Goal: Task Accomplishment & Management: Complete application form

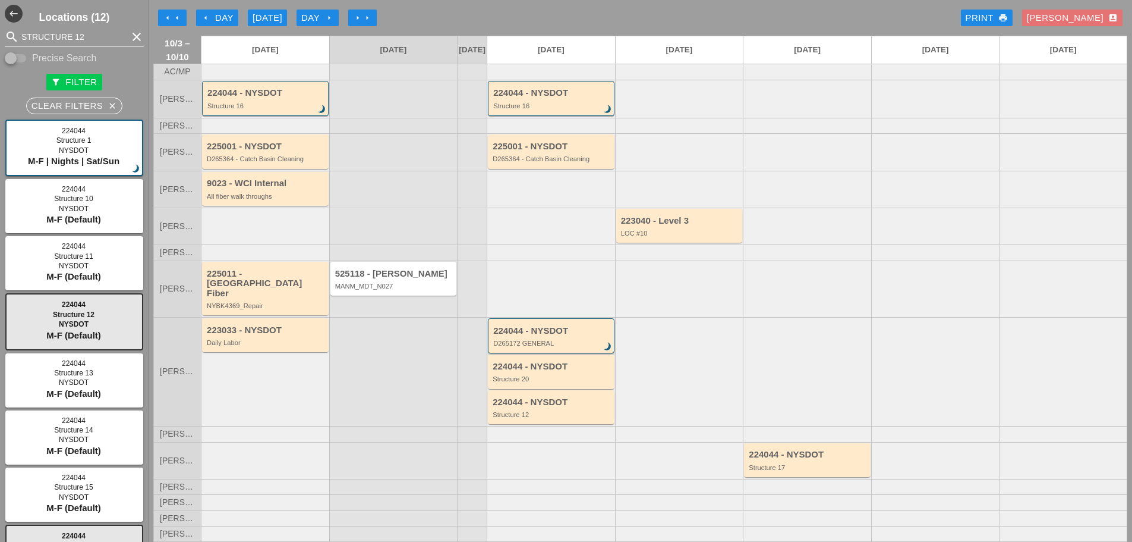
click at [532, 344] on div "D265172 GENERAL" at bounding box center [552, 342] width 118 height 7
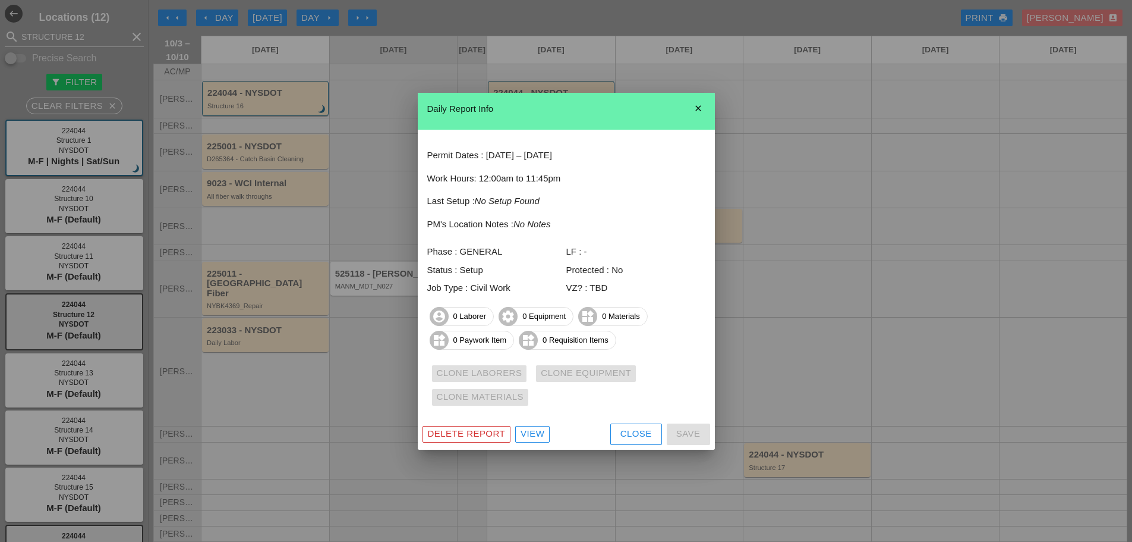
click at [630, 435] on div "Close" at bounding box center [637, 434] width 32 height 14
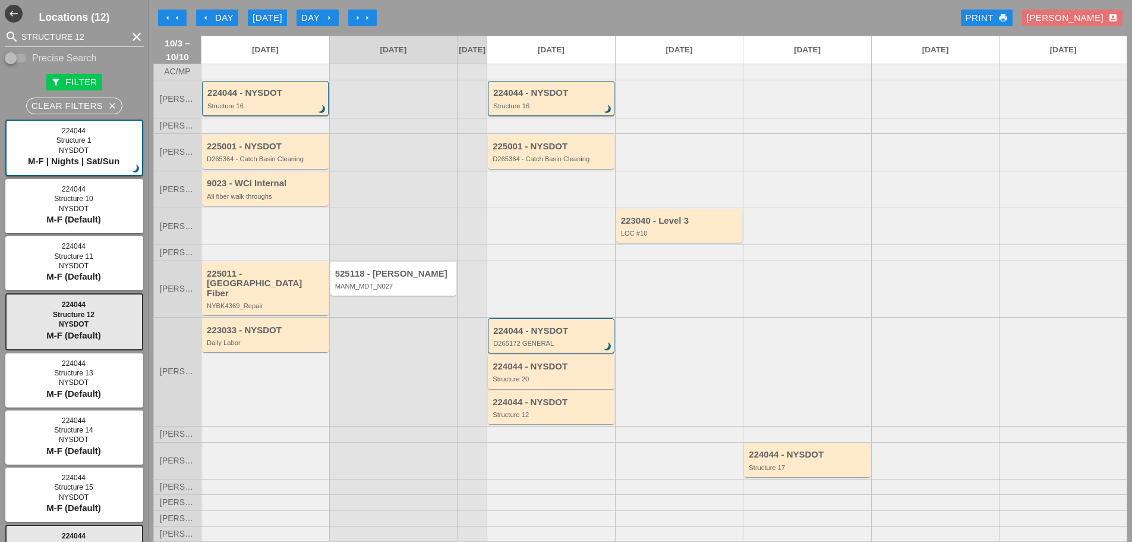
click at [518, 368] on div "224044 - NYSDOT" at bounding box center [552, 366] width 119 height 10
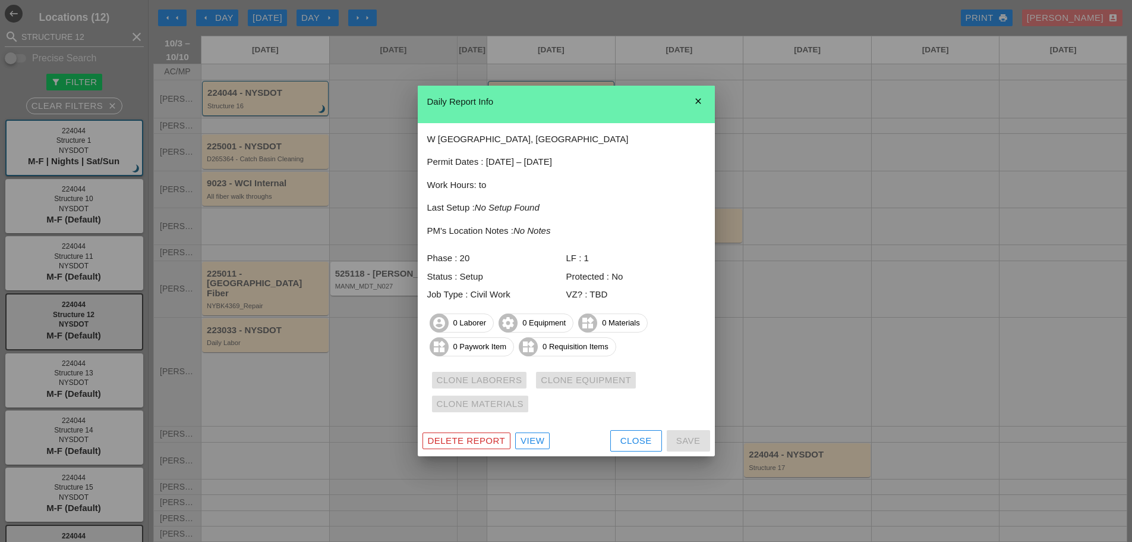
click at [631, 447] on button "Close" at bounding box center [636, 440] width 52 height 21
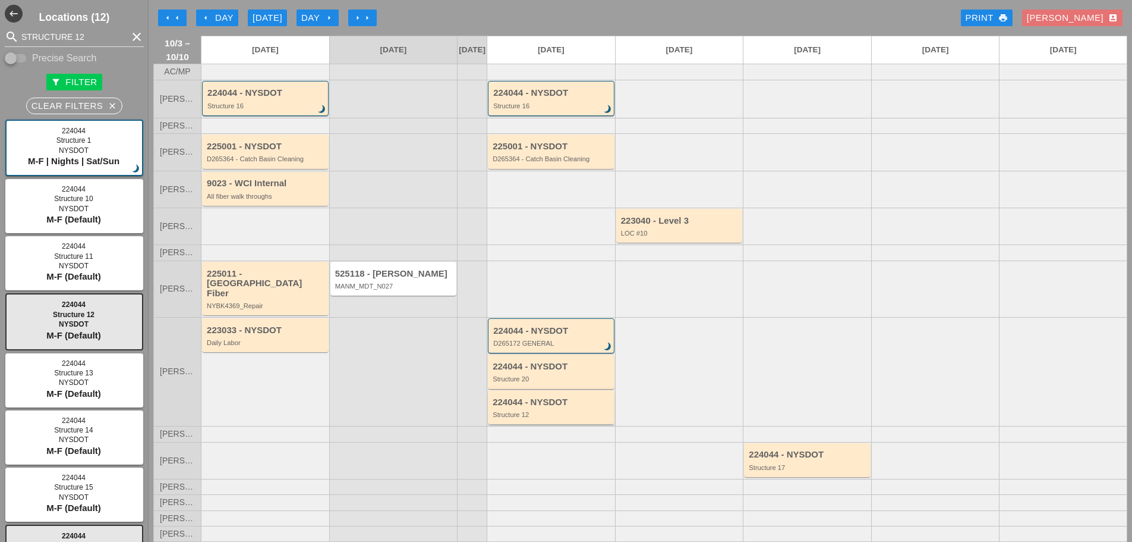
click at [506, 418] on div "224044 - NYSDOT Structure 12" at bounding box center [551, 407] width 127 height 34
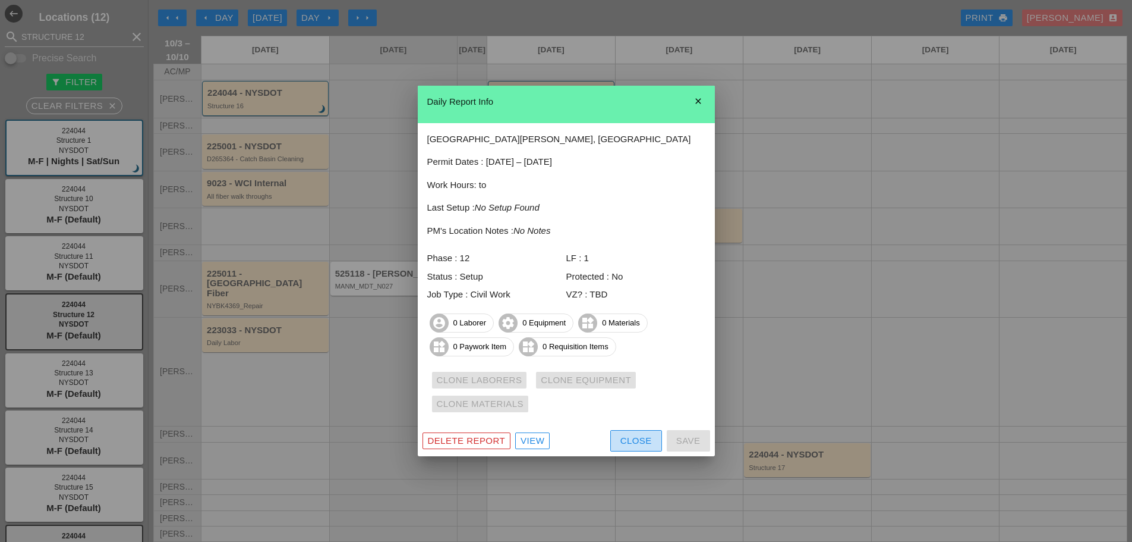
click at [616, 435] on button "Close" at bounding box center [636, 440] width 52 height 21
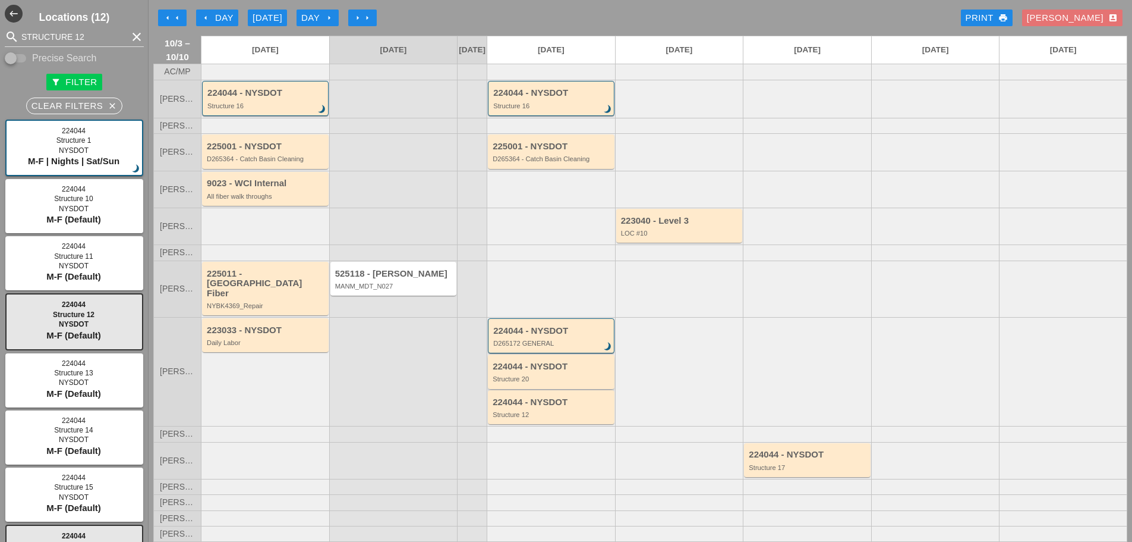
click at [551, 370] on div "224044 - NYSDOT" at bounding box center [552, 366] width 119 height 10
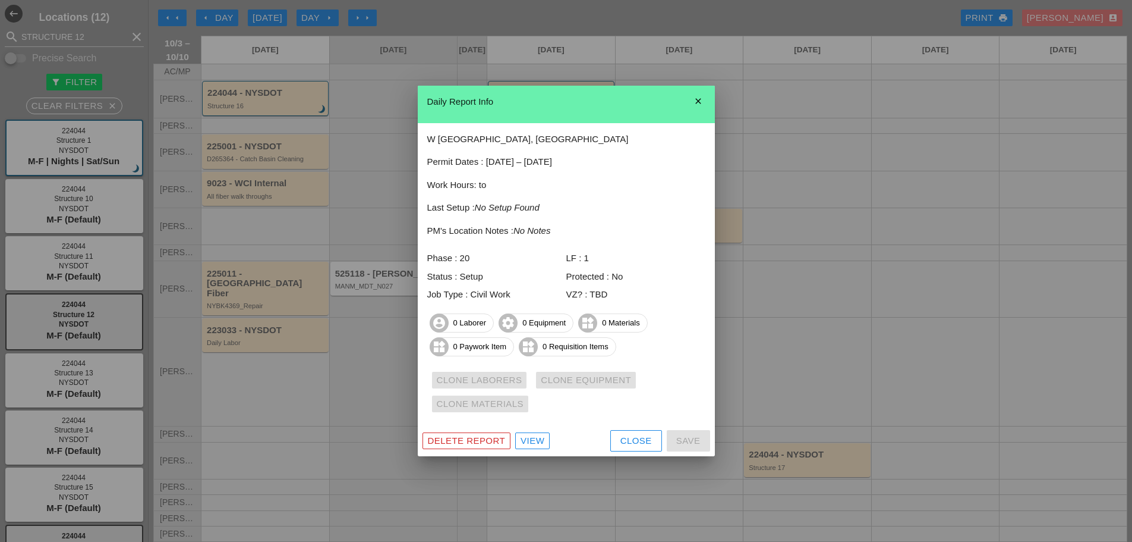
click at [313, 134] on div at bounding box center [566, 271] width 1132 height 542
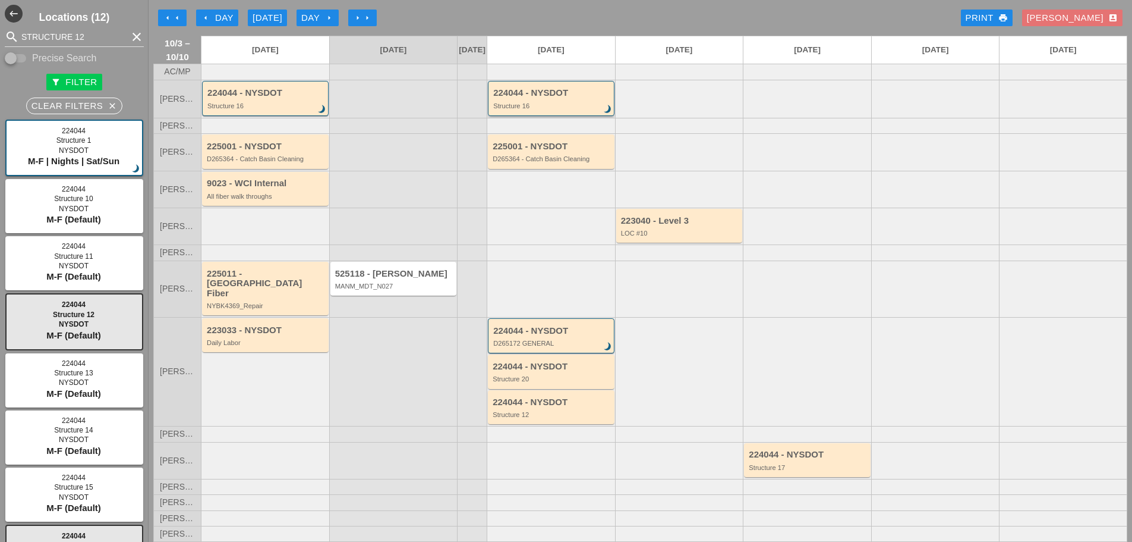
click at [571, 93] on div "224044 - NYSDOT Structure 16 brightness_3" at bounding box center [551, 98] width 127 height 35
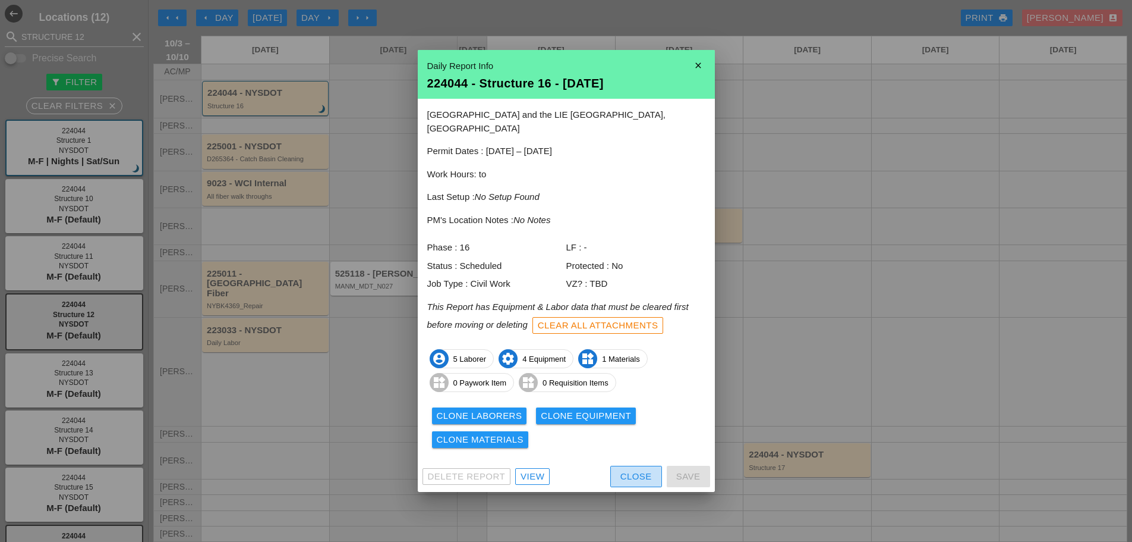
click at [621, 470] on div "Close" at bounding box center [637, 477] width 32 height 14
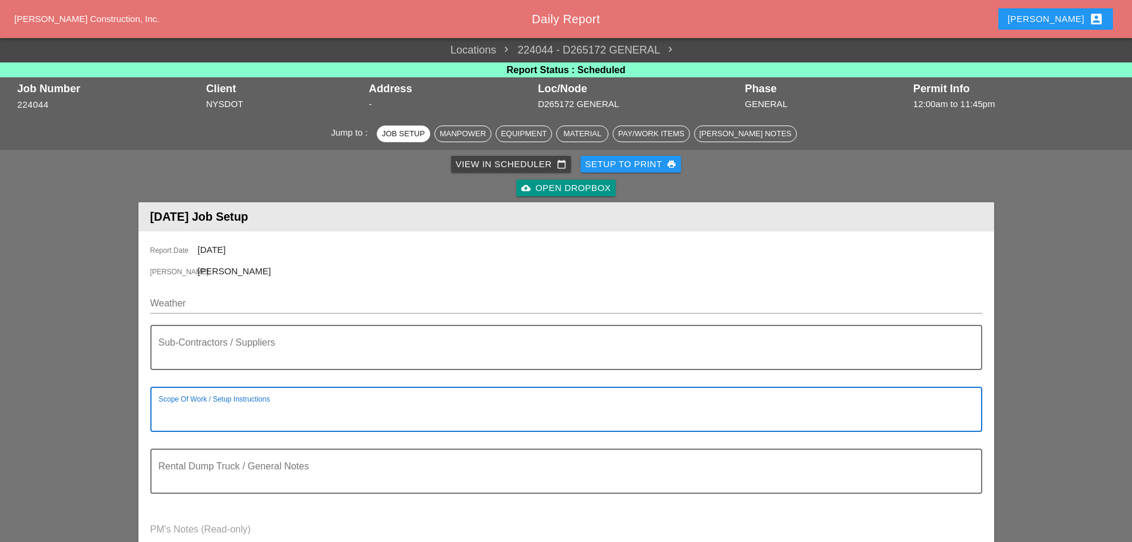
click at [262, 404] on textarea "Scope Of Work / Setup Instructions" at bounding box center [562, 416] width 806 height 29
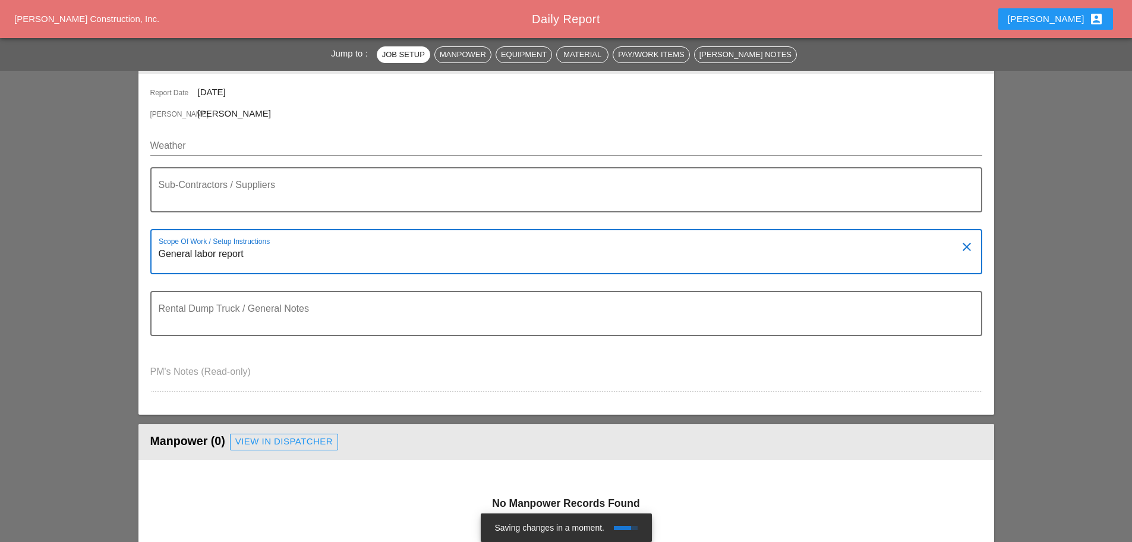
scroll to position [178, 0]
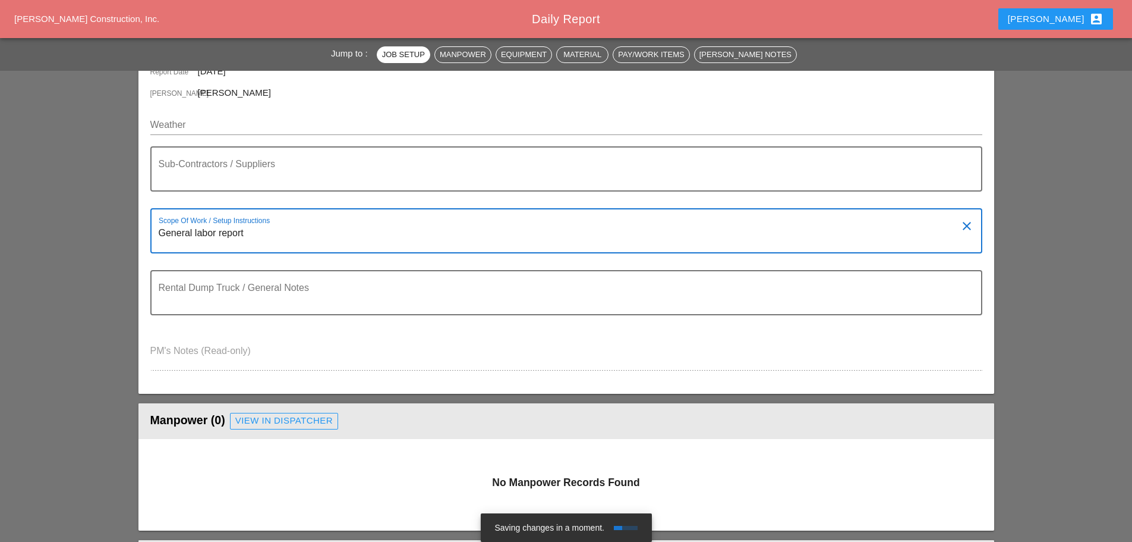
type textarea "General labor report"
click at [273, 133] on input "Weather" at bounding box center [558, 124] width 816 height 19
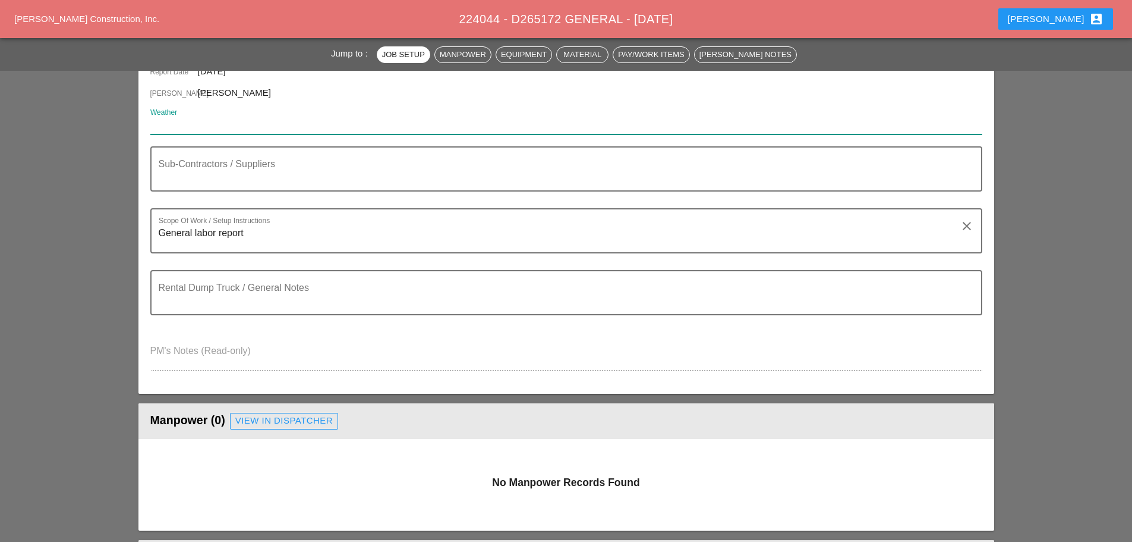
paste input "Mon 06 Day 80° 6% SSW 9 mph Sunny. High near 80F. Winds SSW at 5 to 10 mph. Hum…"
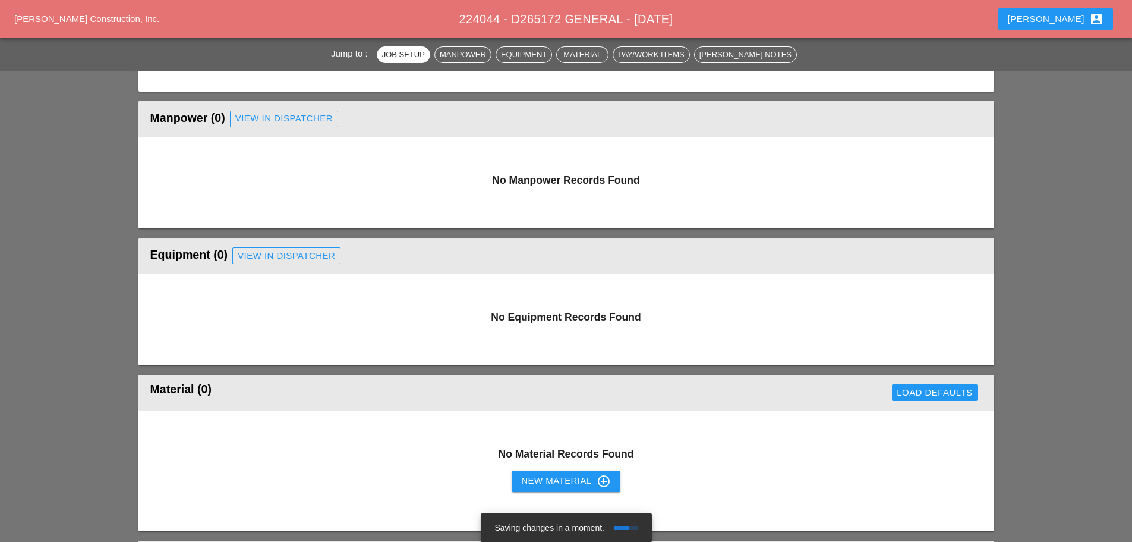
scroll to position [535, 0]
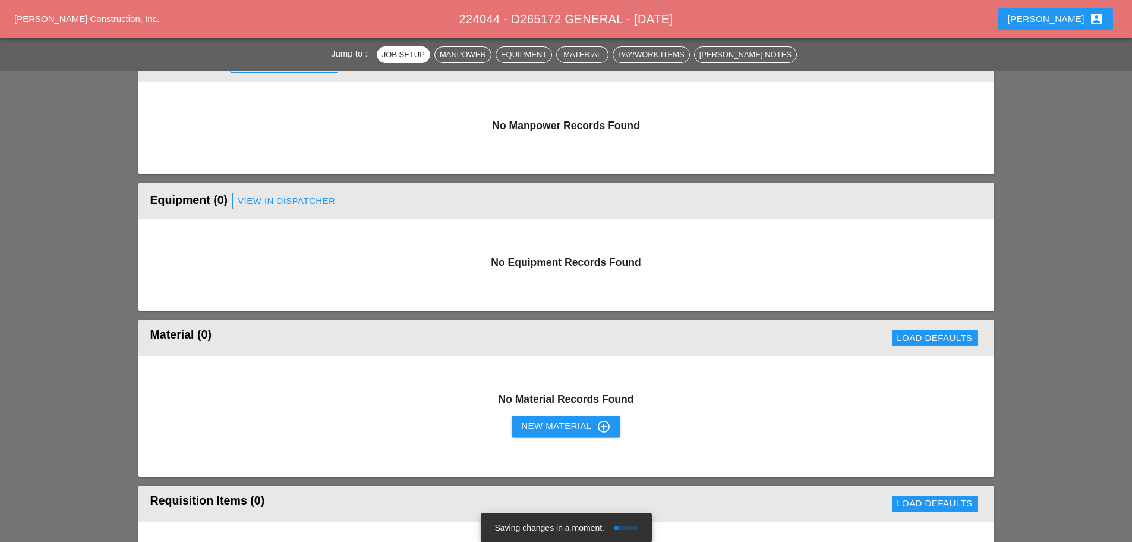
type input "Mon 06 Day 80° 6% SSW 9 mph Sunny. High near 80F. Winds SSW at 5 to 10 mph. Hum…"
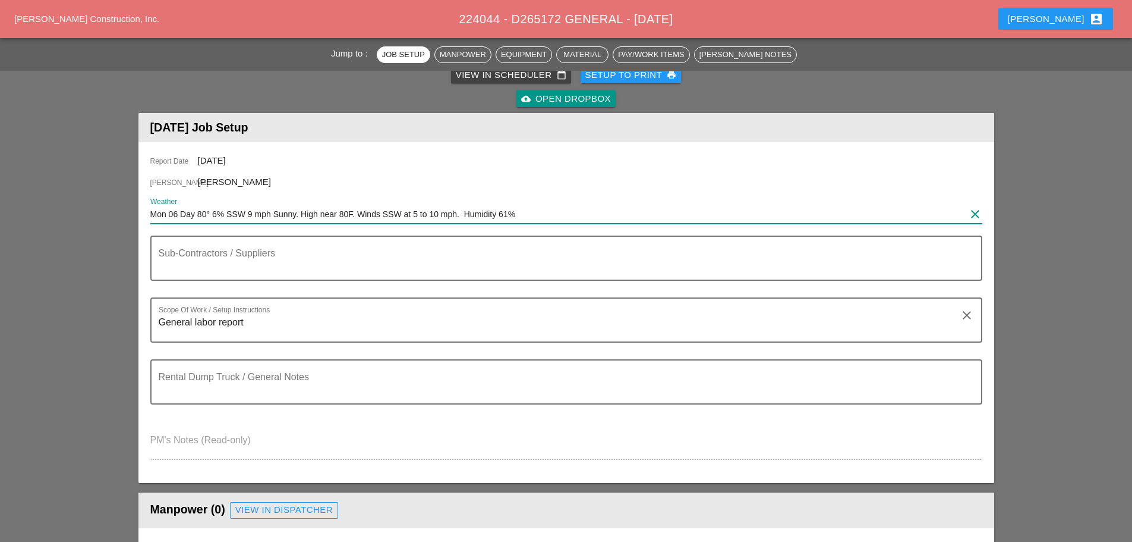
scroll to position [119, 0]
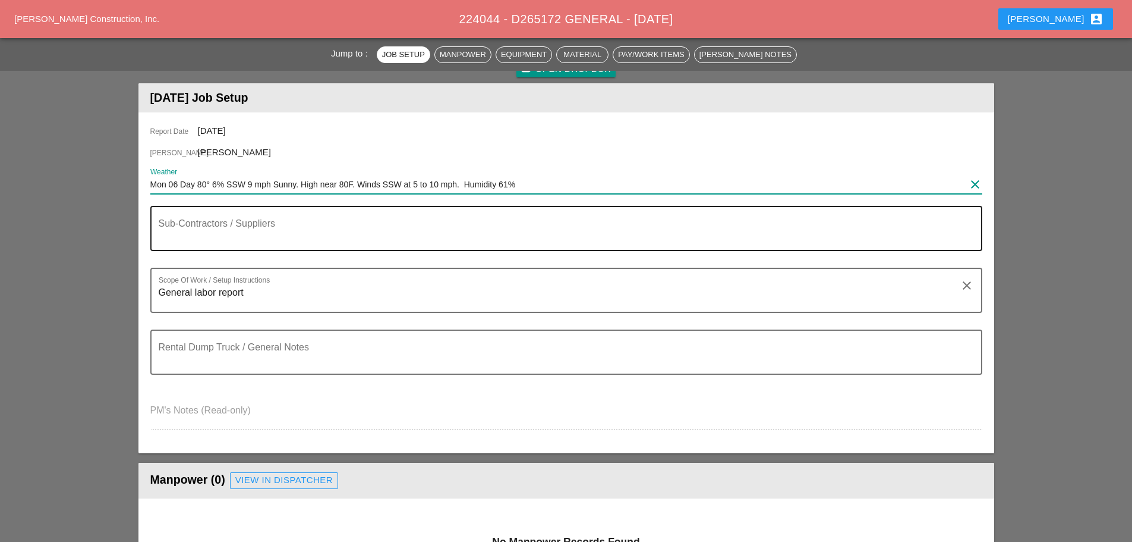
click at [251, 253] on div "Sub-Contractors / Suppliers" at bounding box center [566, 237] width 832 height 62
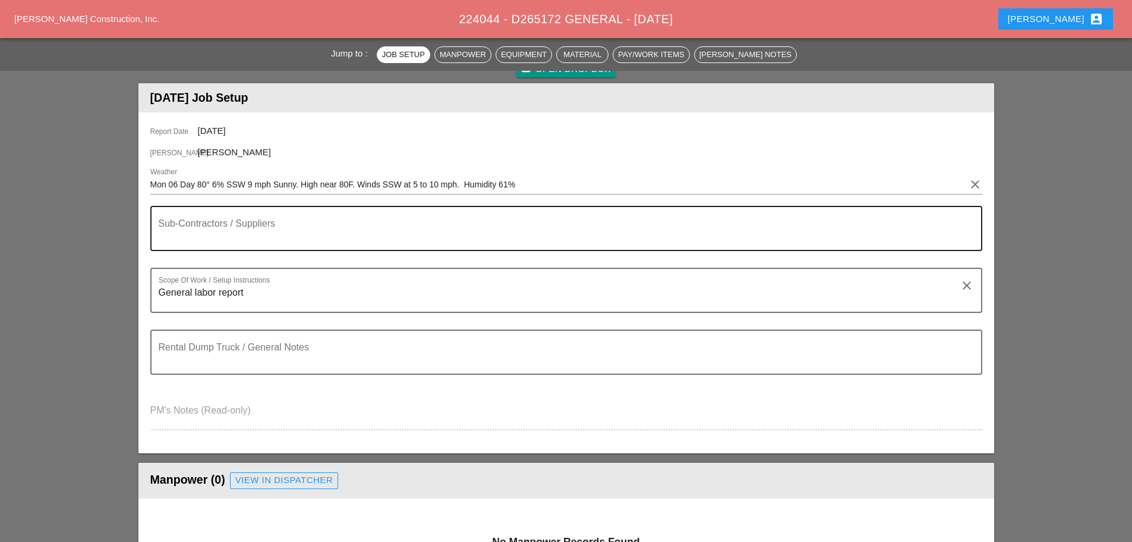
click at [242, 235] on textarea "Sub-Contractors / Suppliers" at bounding box center [562, 235] width 806 height 29
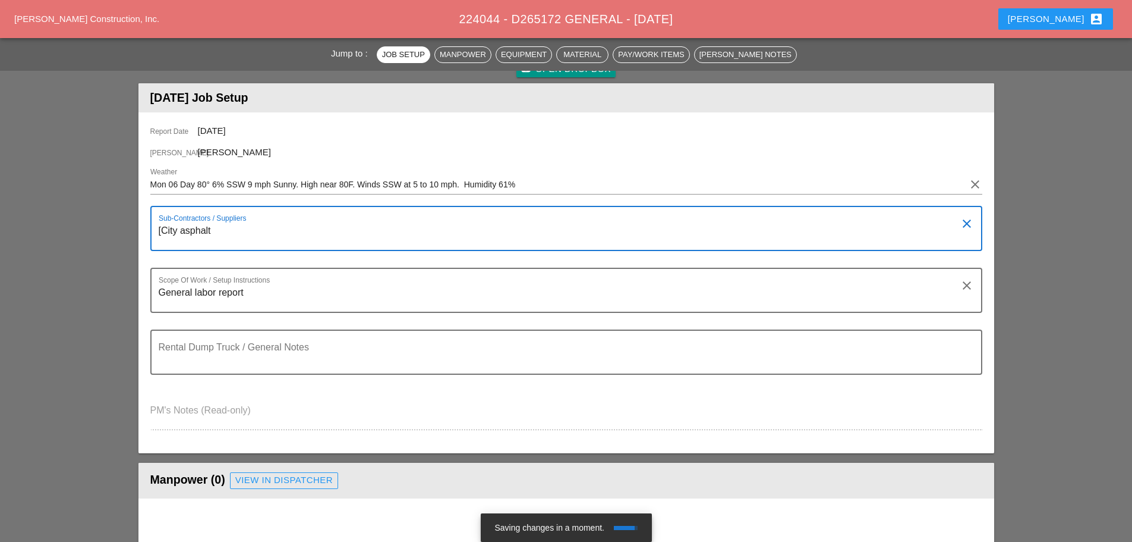
type textarea "[City asphalt]"
drag, startPoint x: 225, startPoint y: 228, endPoint x: 143, endPoint y: 237, distance: 82.5
click at [143, 239] on div "Report Date 10/06/2025 Foreman Luca Gambardella Weather Mon 06 Day 80° 6% SSW 9…" at bounding box center [567, 282] width 856 height 341
type textarea "[none]"
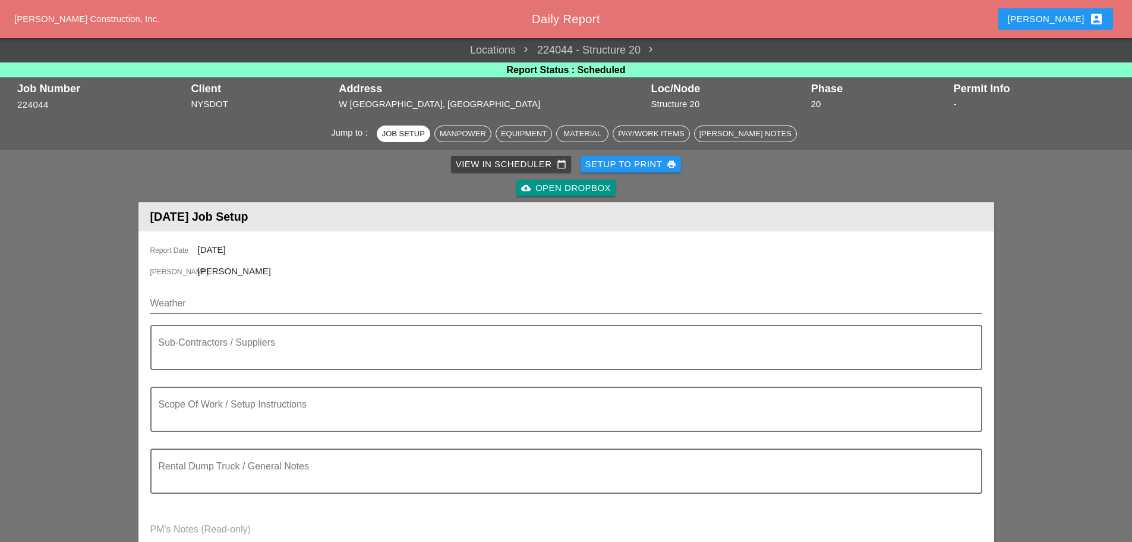
click at [242, 307] on input "Weather" at bounding box center [558, 303] width 816 height 19
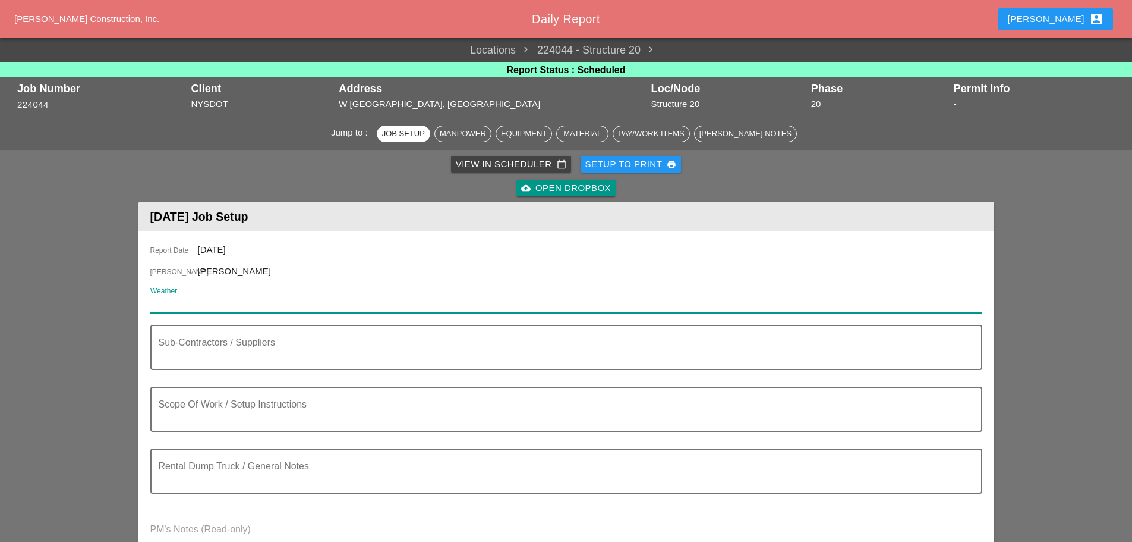
paste input "Mon 06 Day 80° 6% SSW 9 mph Sunny. High near 80F. Winds SSW at 5 to 10 mph. Hum…"
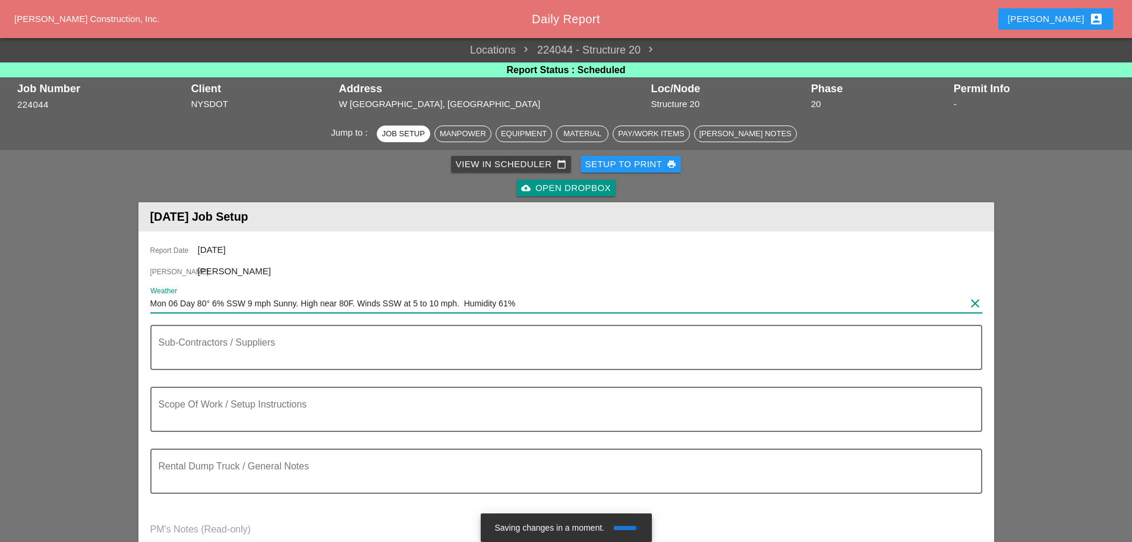
type input "Mon 06 Day 80° 6% SSW 9 mph Sunny. High near 80F. Winds SSW at 5 to 10 mph. Hum…"
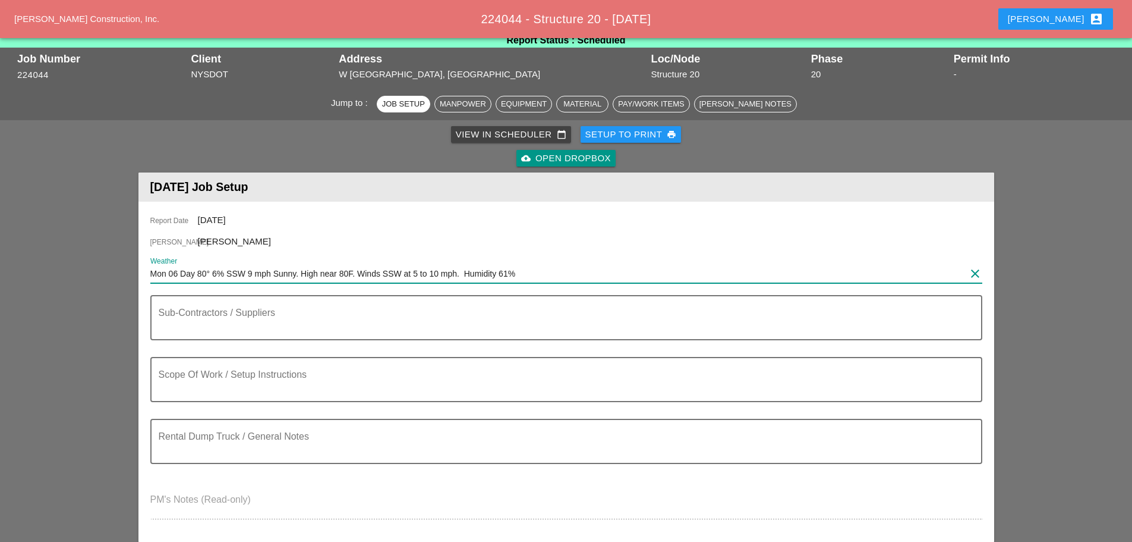
scroll to position [59, 0]
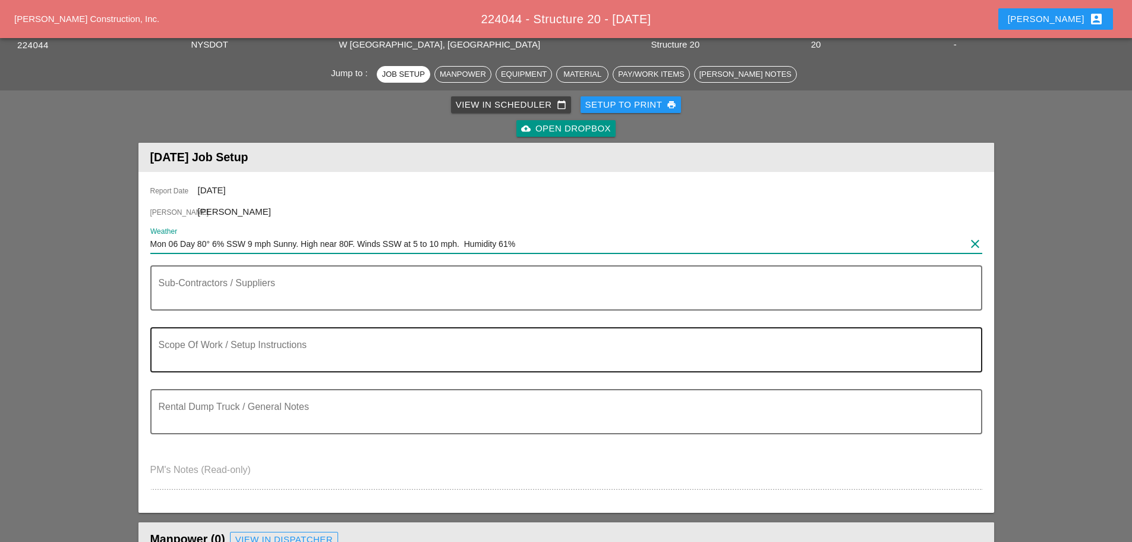
click at [262, 341] on div "Scope Of Work / Setup Instructions" at bounding box center [562, 349] width 806 height 43
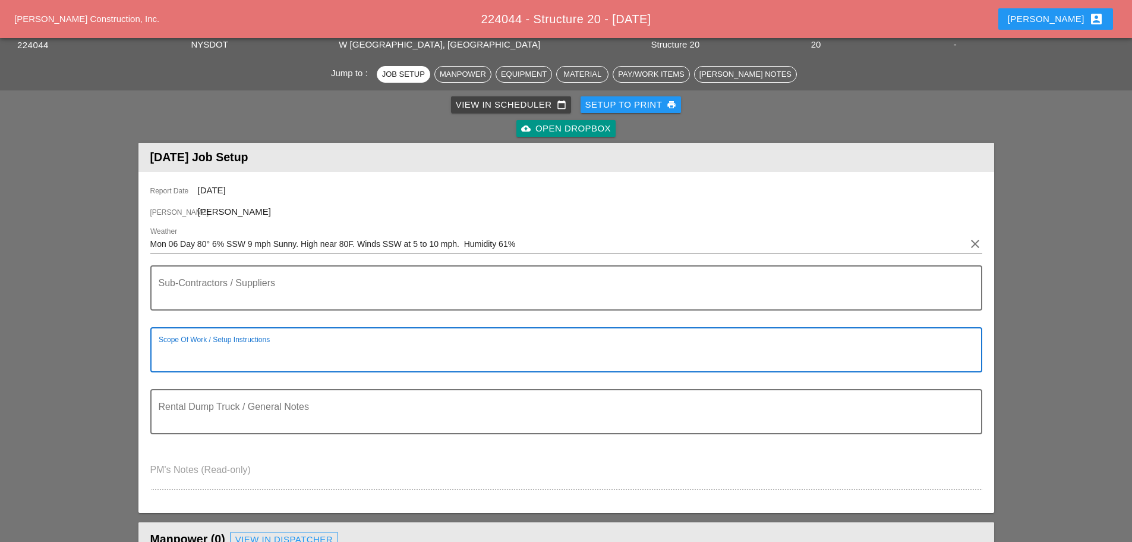
paste textarea "LOCATION: 12 NEW SIGN STRUCTURE NO.: N2850 EXISTING SIGN STRUCTURE NO.: N1010 W…"
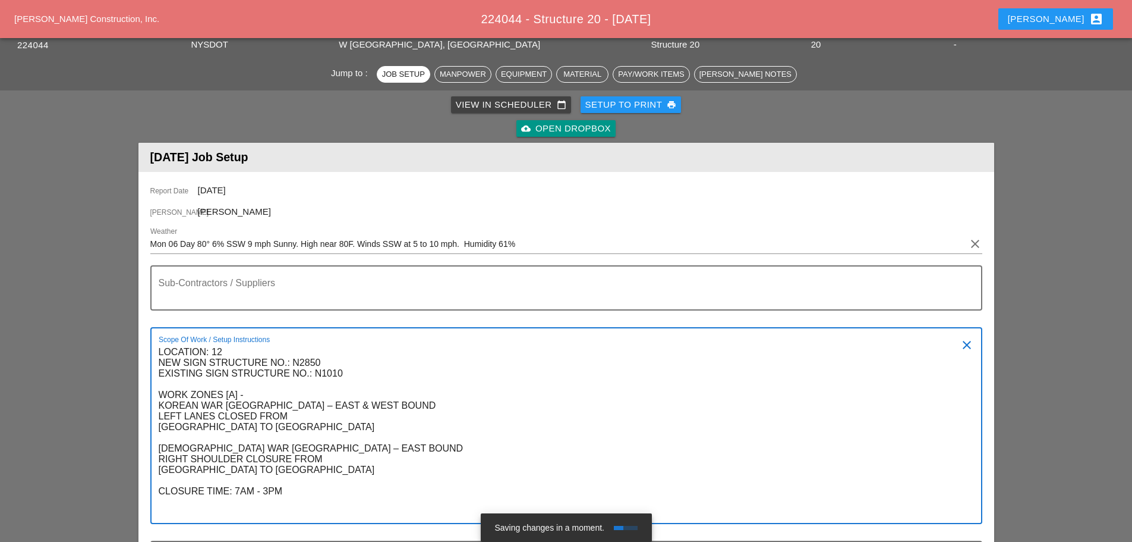
click at [310, 510] on textarea "LOCATION: 12 NEW SIGN STRUCTURE NO.: N2850 EXISTING SIGN STRUCTURE NO.: N1010 W…" at bounding box center [562, 432] width 806 height 180
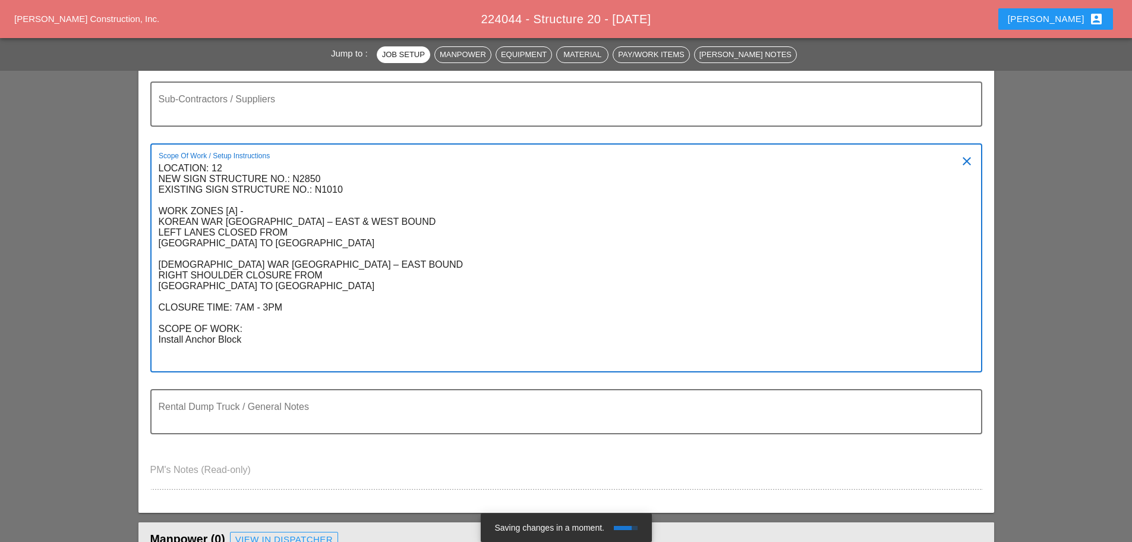
scroll to position [246, 0]
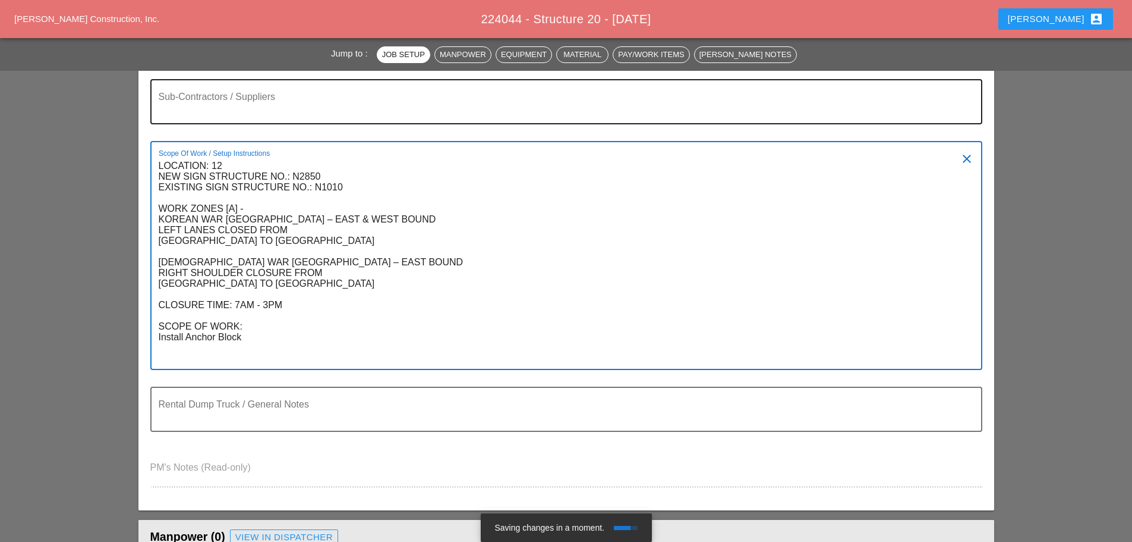
type textarea "LOCATION: 12 NEW SIGN STRUCTURE NO.: N2850 EXISTING SIGN STRUCTURE NO.: N1010 W…"
click at [257, 96] on textarea "Sub-Contractors / Suppliers" at bounding box center [562, 109] width 806 height 29
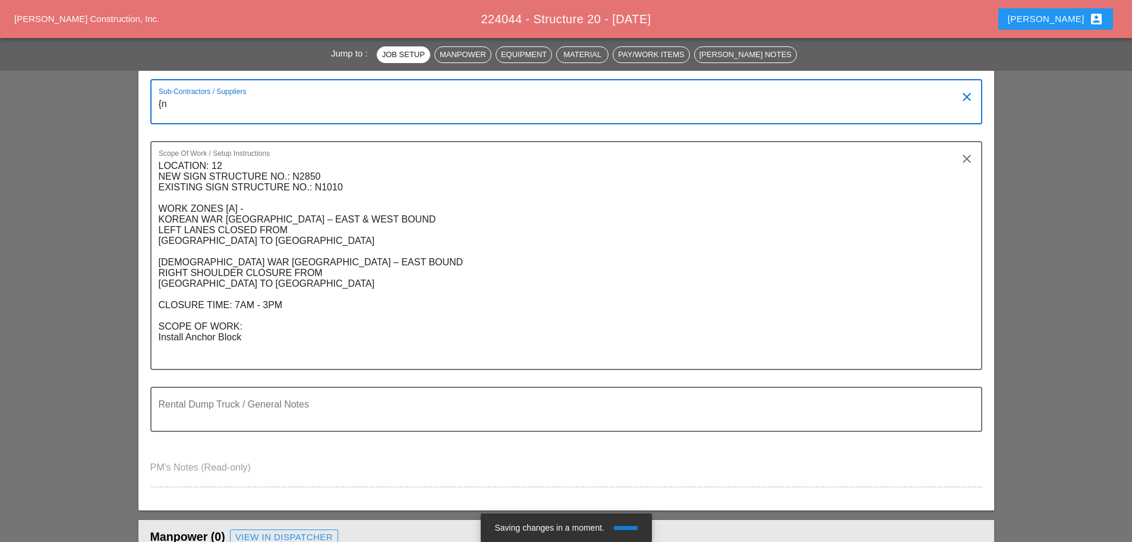
type textarea "{"
type textarea "[none]"
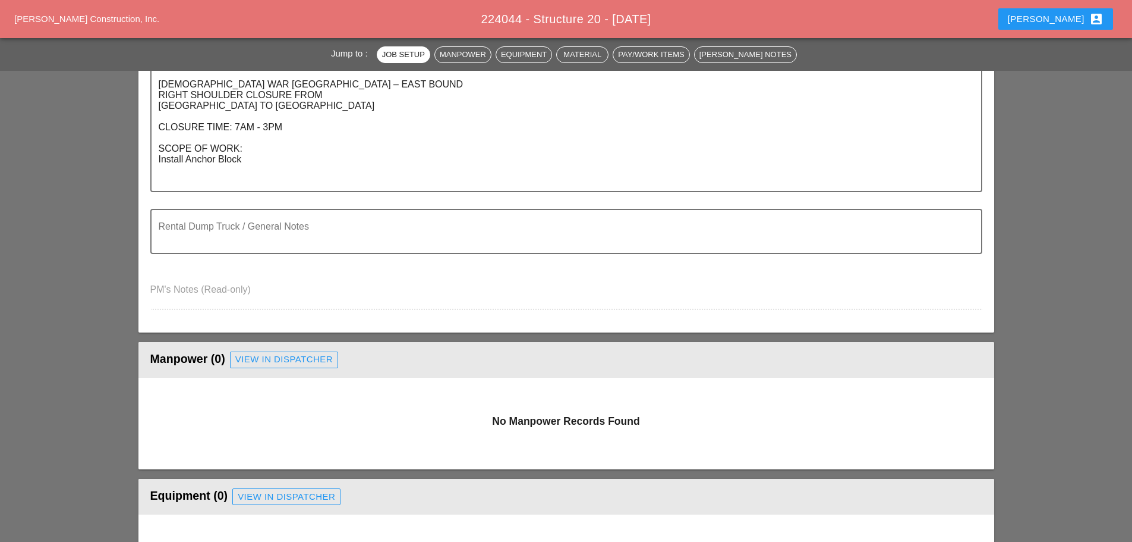
scroll to position [424, 0]
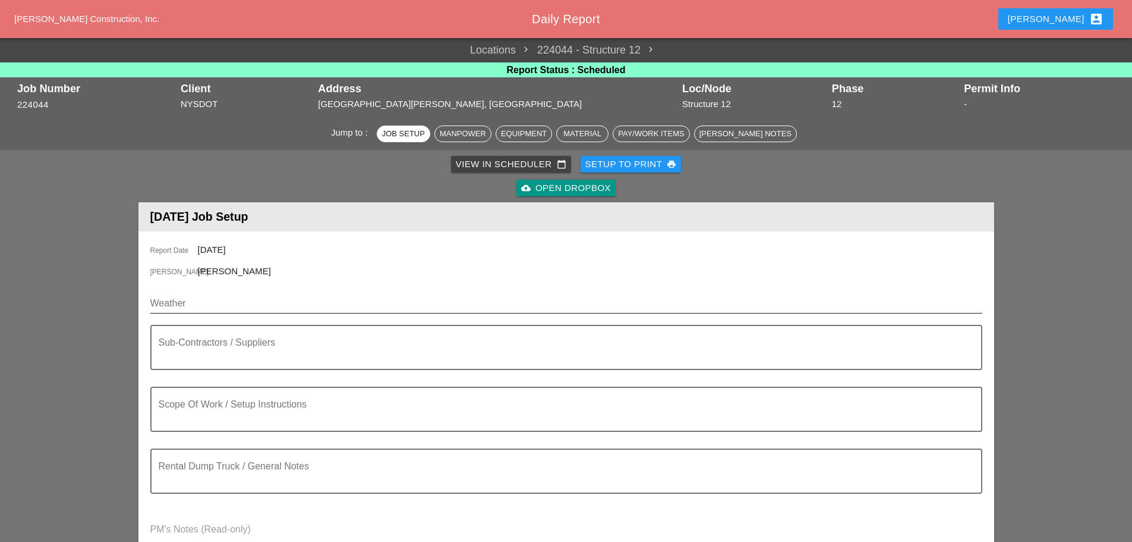
click at [218, 307] on input "Weather" at bounding box center [558, 303] width 816 height 19
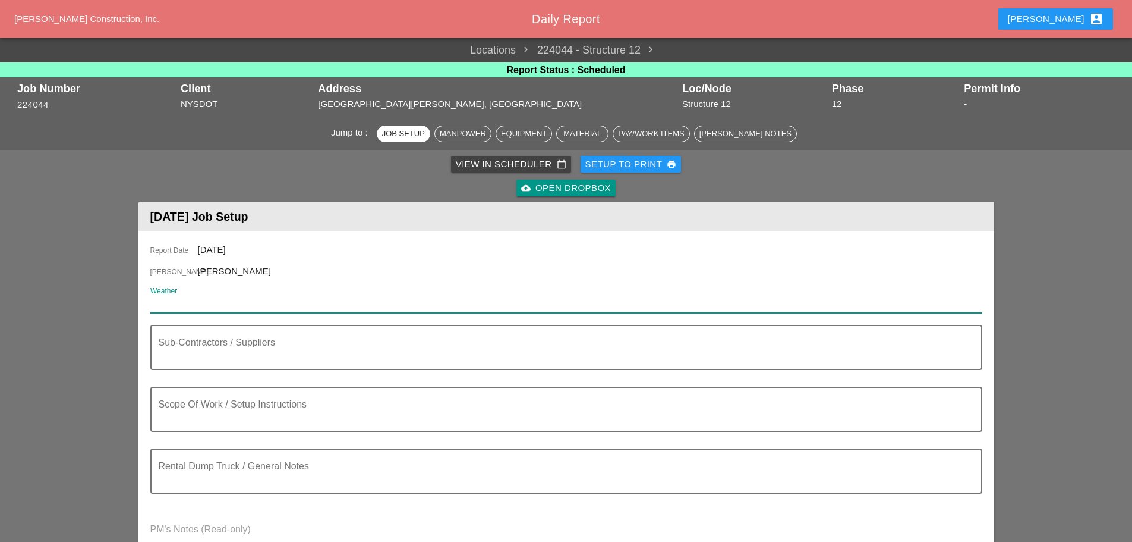
paste input "Mon 06 Day 80° 6% SSW 9 mph Sunny. High near 80F. Winds SSW at 5 to 10 mph. Hum…"
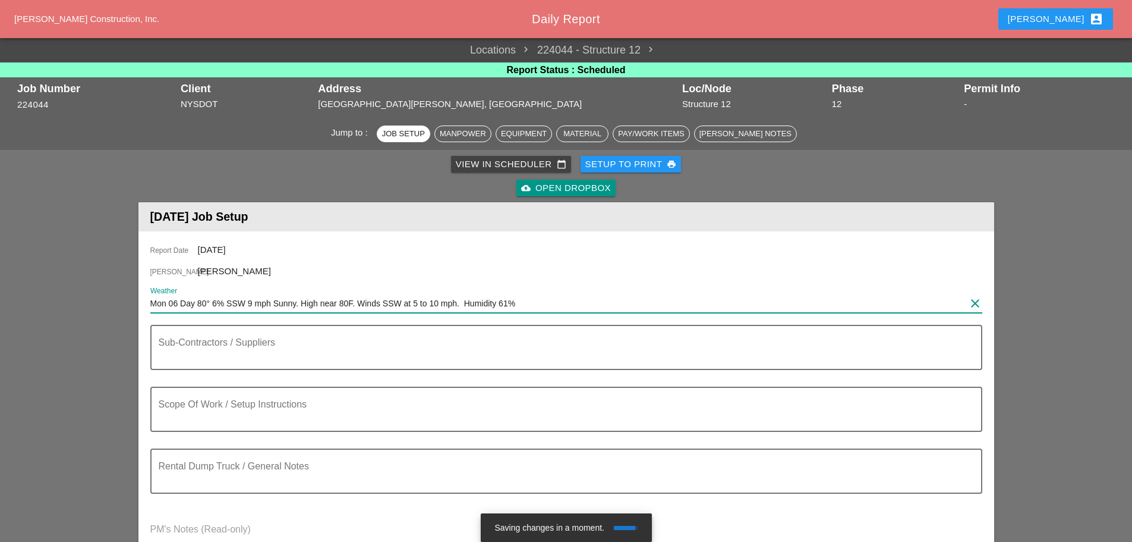
type input "Mon 06 Day 80° 6% SSW 9 mph Sunny. High near 80F. Winds SSW at 5 to 10 mph. Hum…"
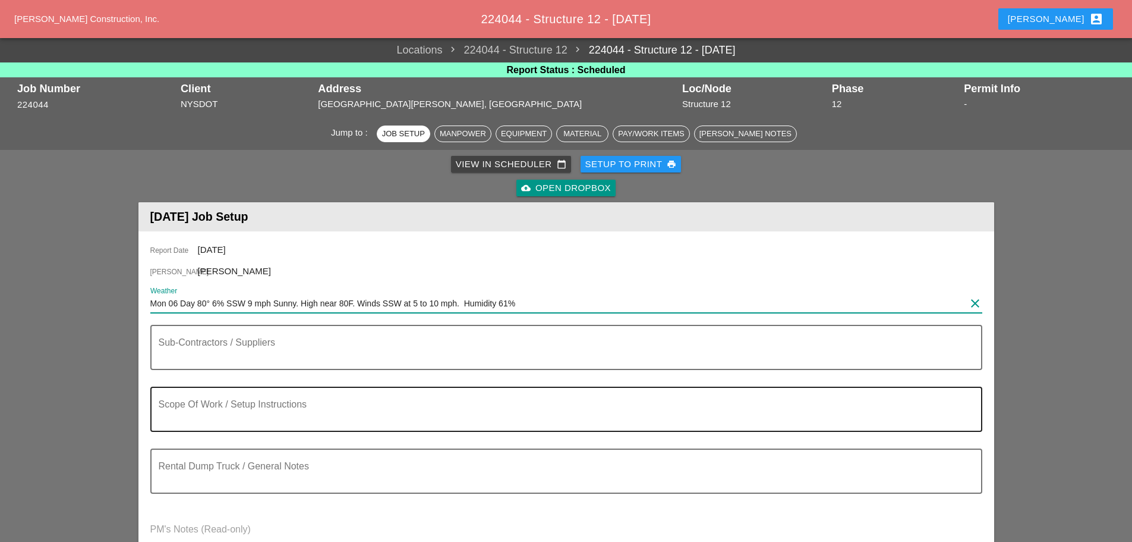
click at [262, 417] on textarea "Scope Of Work / Setup Instructions" at bounding box center [562, 416] width 806 height 29
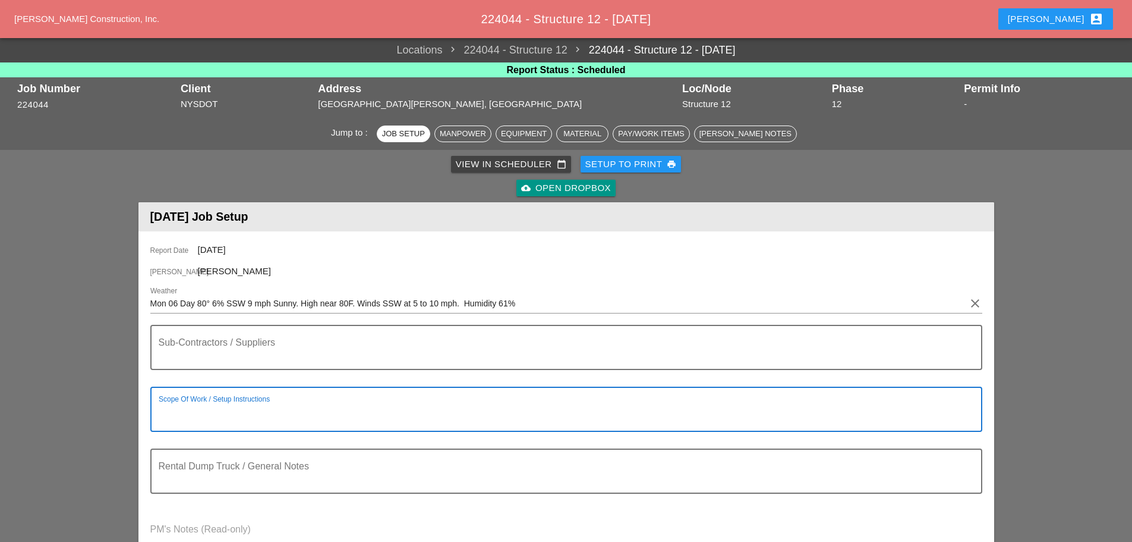
paste textarea "LOCATION: 20 NEW SIGN STRUCTURE NO.: N2858 EXISTING SIGN STRUCTURE NO.: N1090 W…"
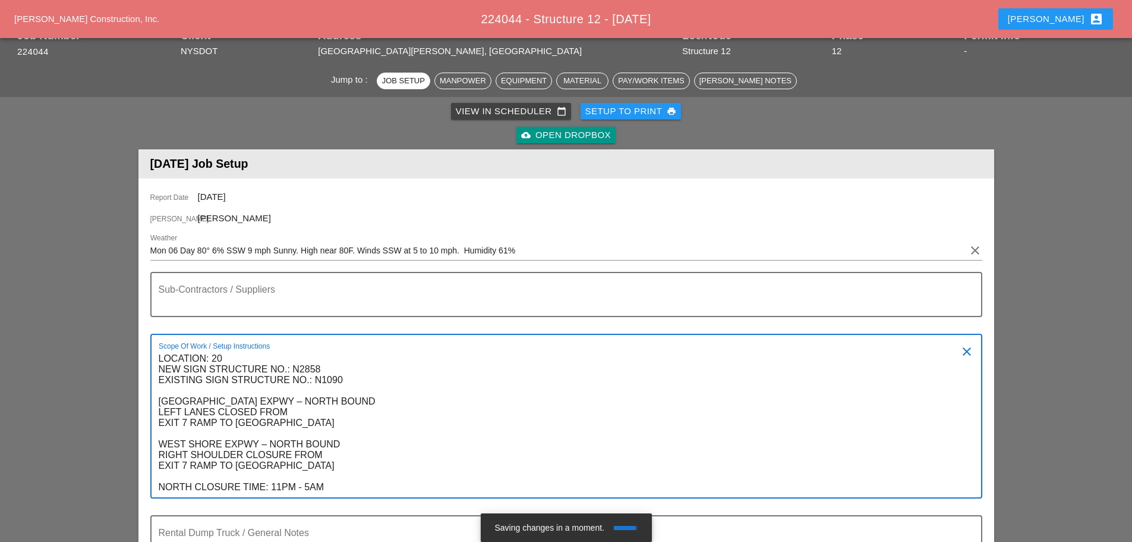
scroll to position [122, 0]
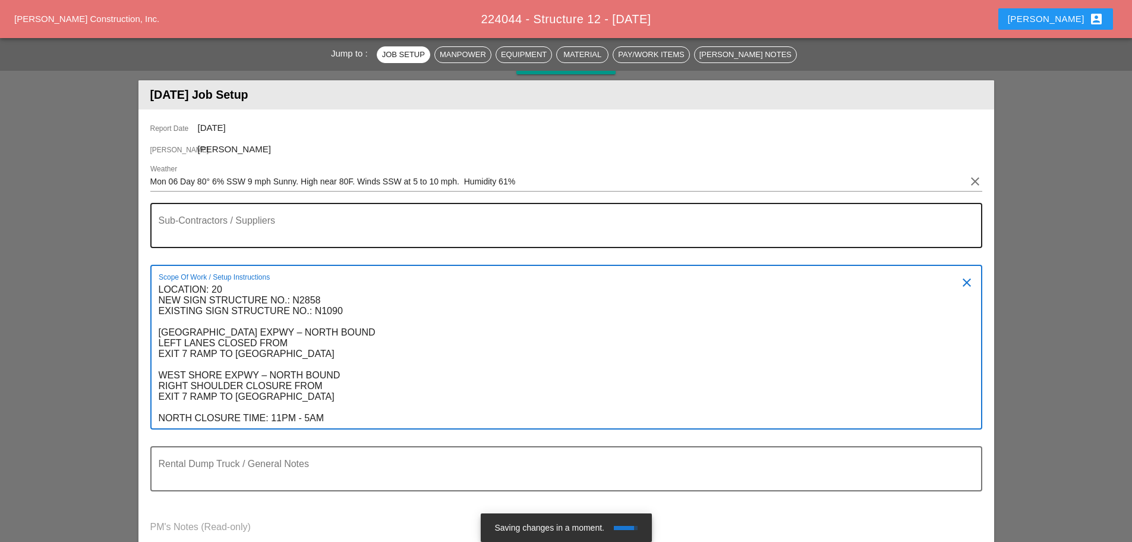
type textarea "LOCATION: 20 NEW SIGN STRUCTURE NO.: N2858 EXISTING SIGN STRUCTURE NO.: N1090 W…"
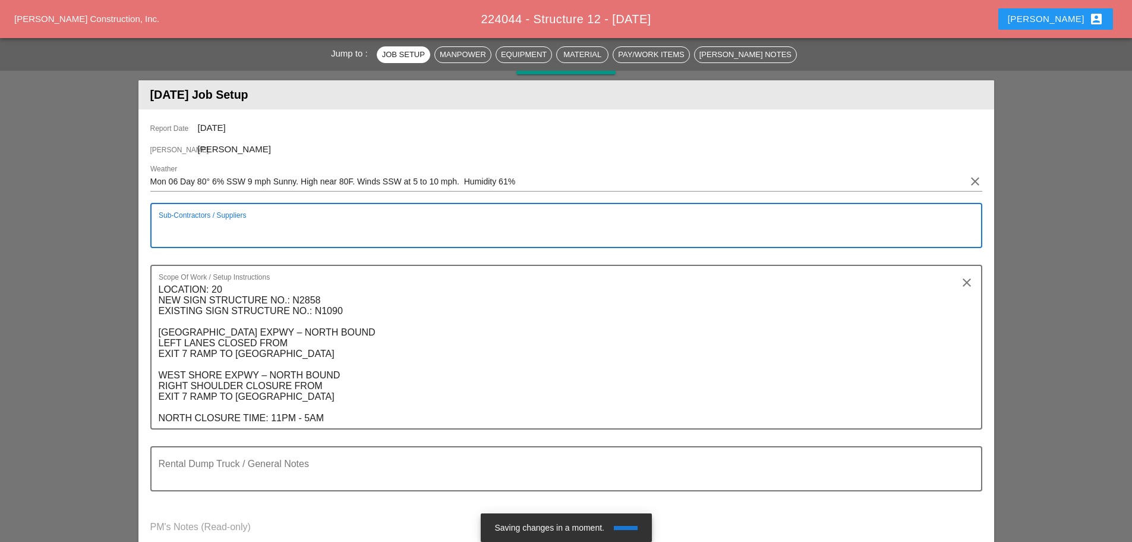
click at [251, 225] on textarea "Sub-Contractors / Suppliers" at bounding box center [562, 232] width 806 height 29
type textarea "[None]"
click at [336, 417] on textarea "LOCATION: 20 NEW SIGN STRUCTURE NO.: N2858 EXISTING SIGN STRUCTURE NO.: N1090 W…" at bounding box center [562, 354] width 806 height 148
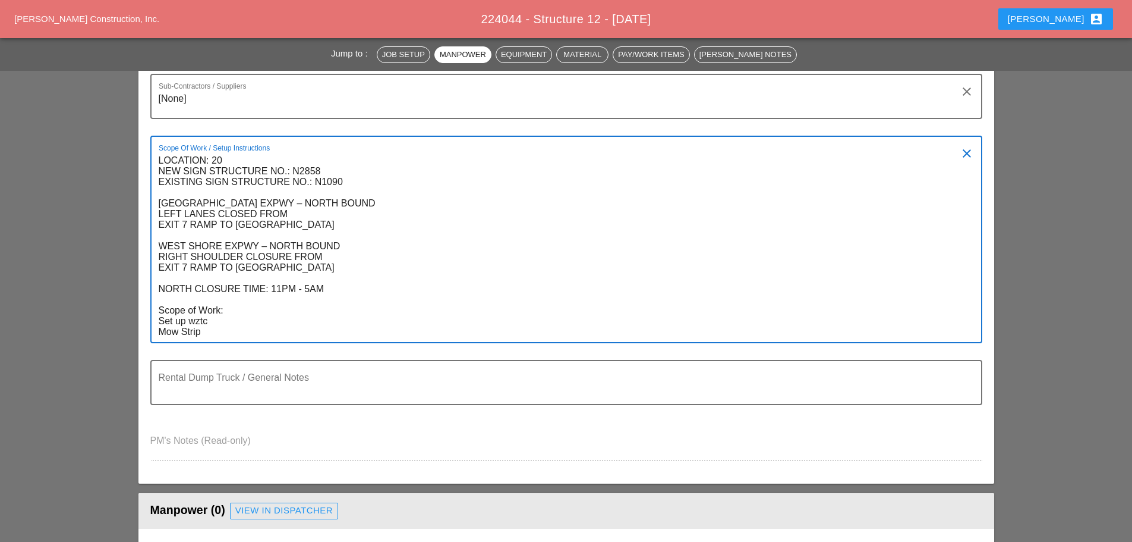
scroll to position [248, 0]
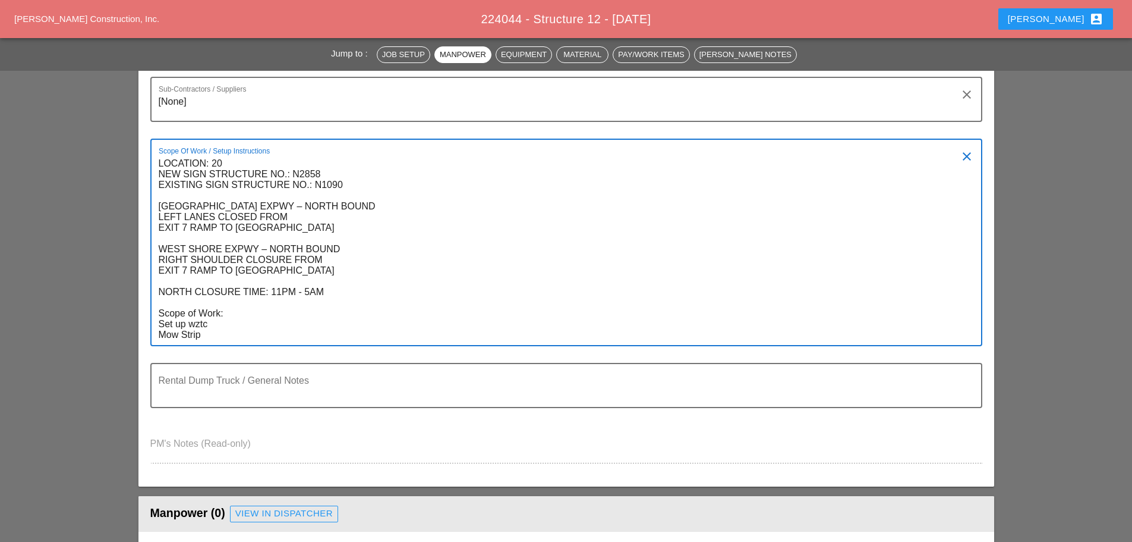
type textarea "LOCATION: 20 NEW SIGN STRUCTURE NO.: N2858 EXISTING SIGN STRUCTURE NO.: N1090 W…"
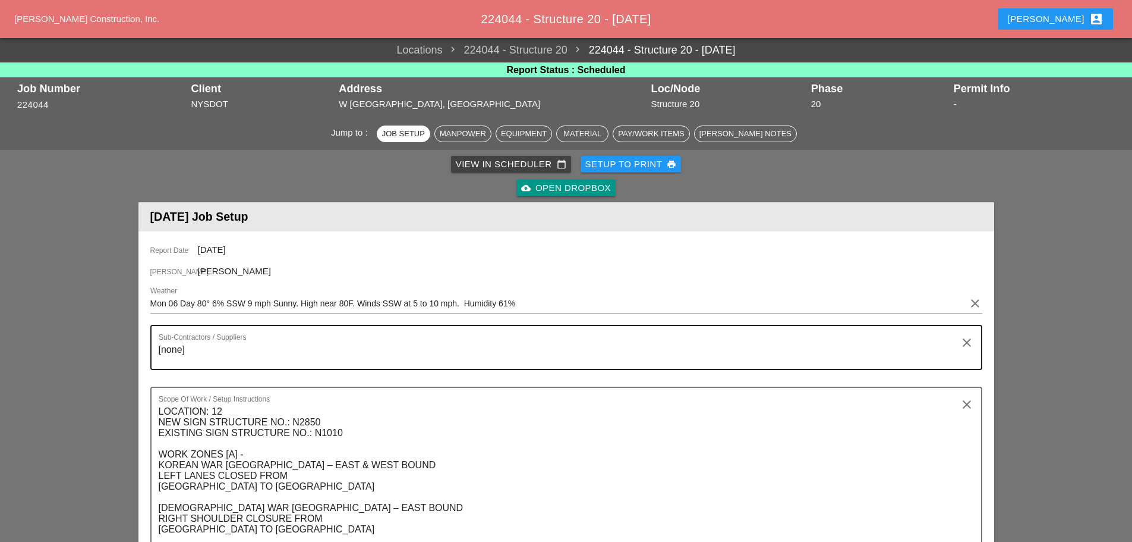
click at [183, 350] on textarea "[none]" at bounding box center [562, 354] width 806 height 29
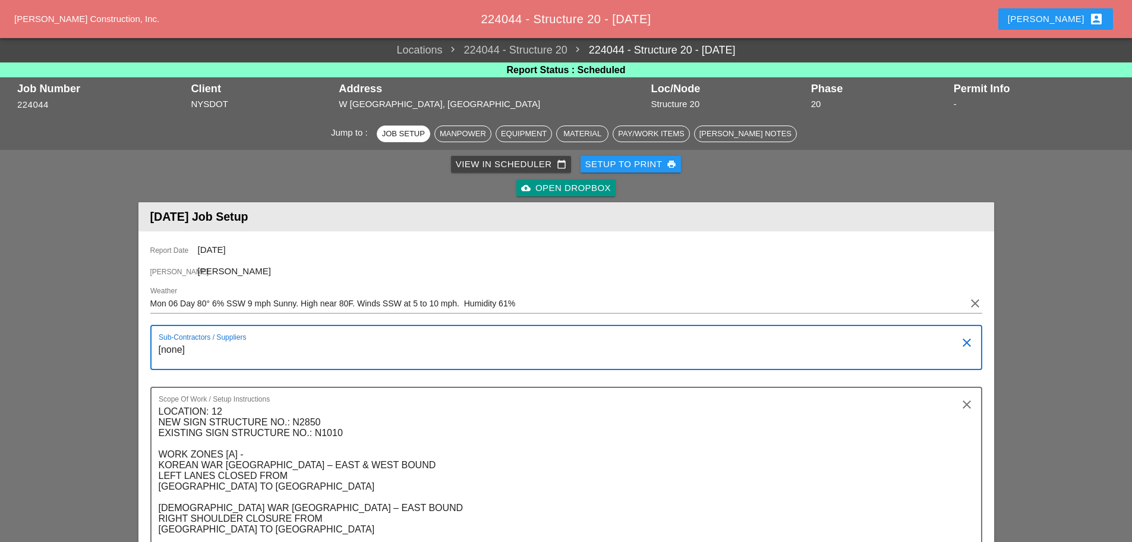
click at [183, 350] on textarea "[none]" at bounding box center [562, 354] width 806 height 29
type textarea "[City Asphalt]"
